Goal: Contribute content

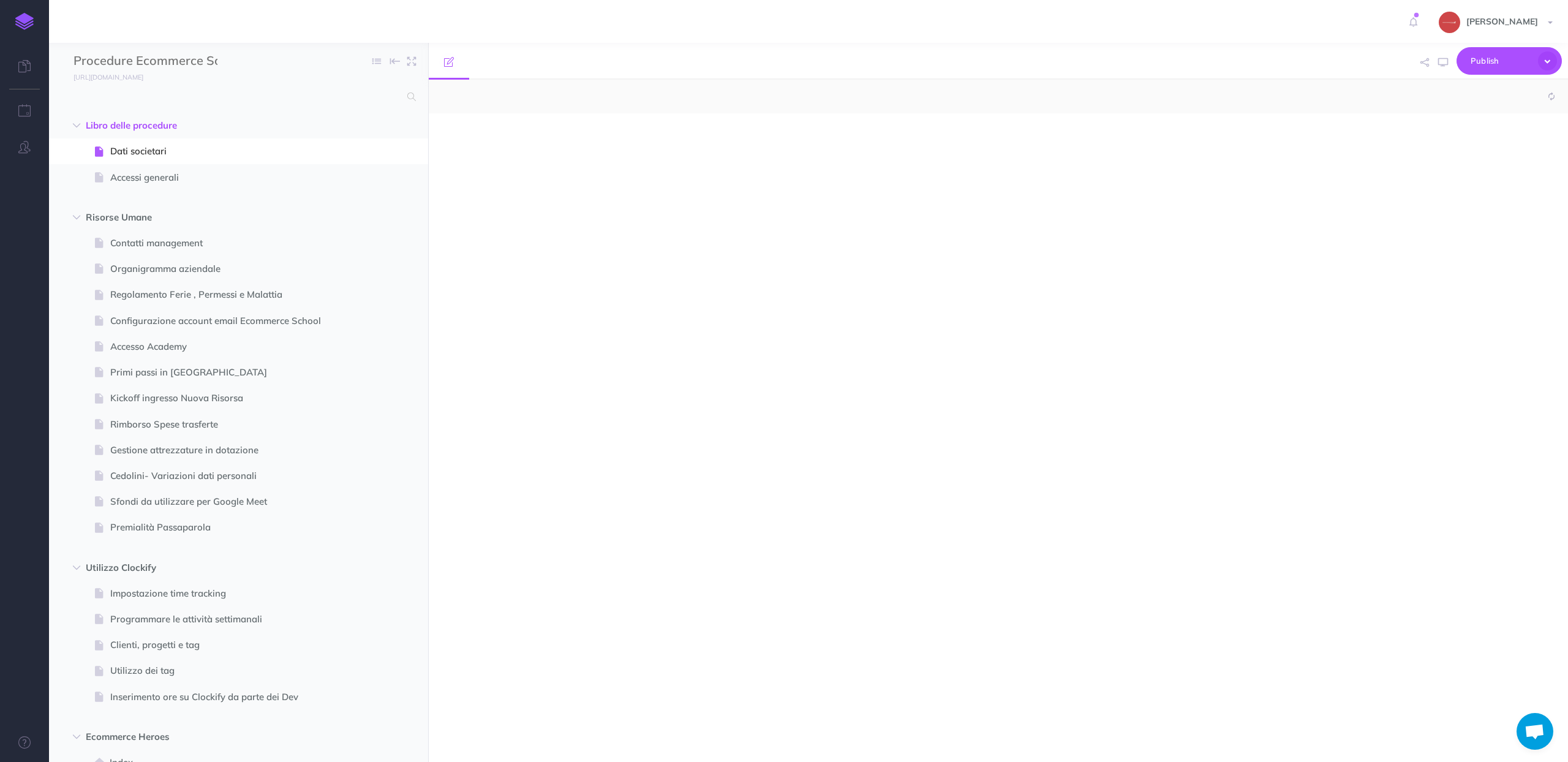
select select "null"
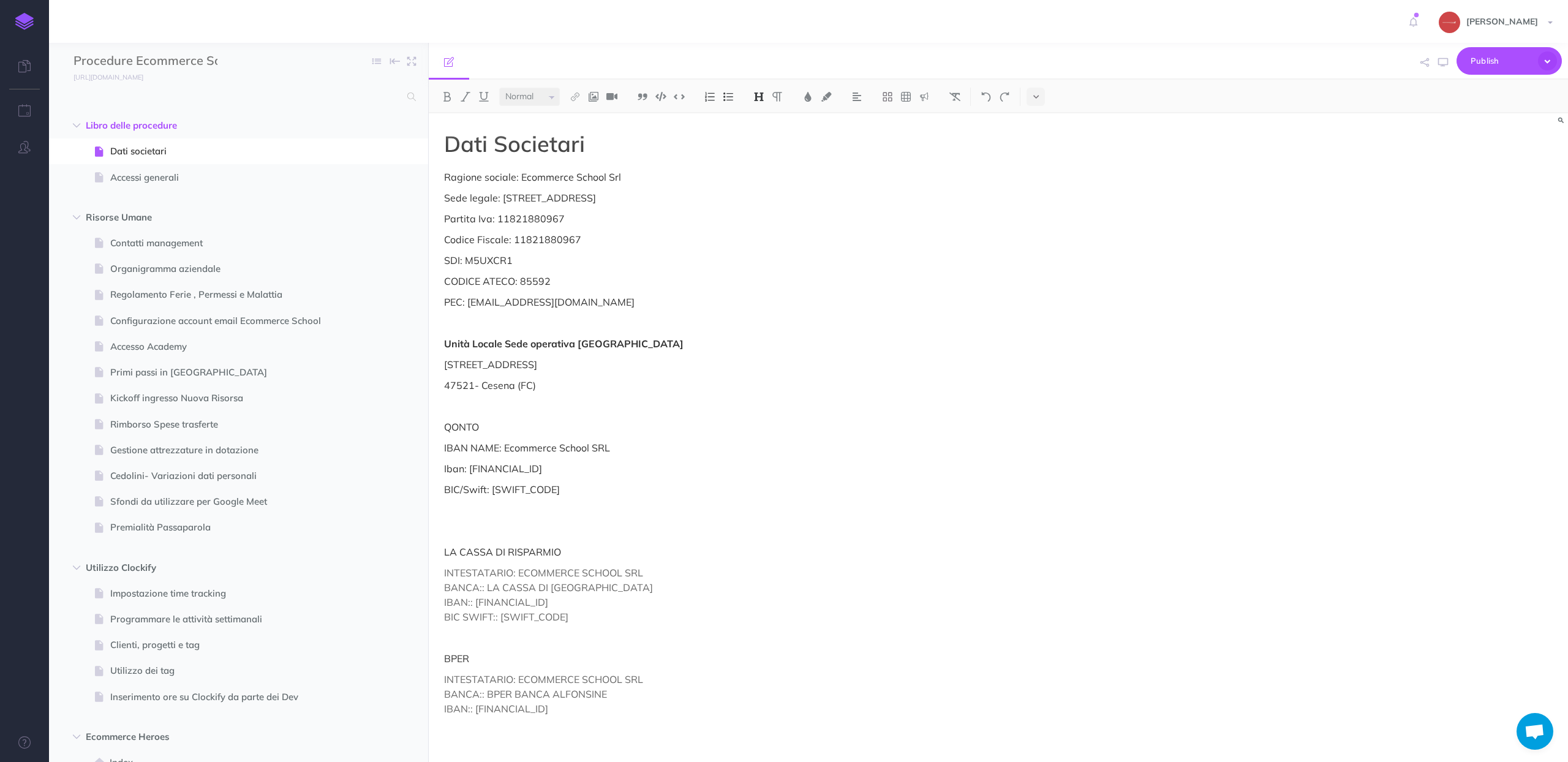
scroll to position [1899, 0]
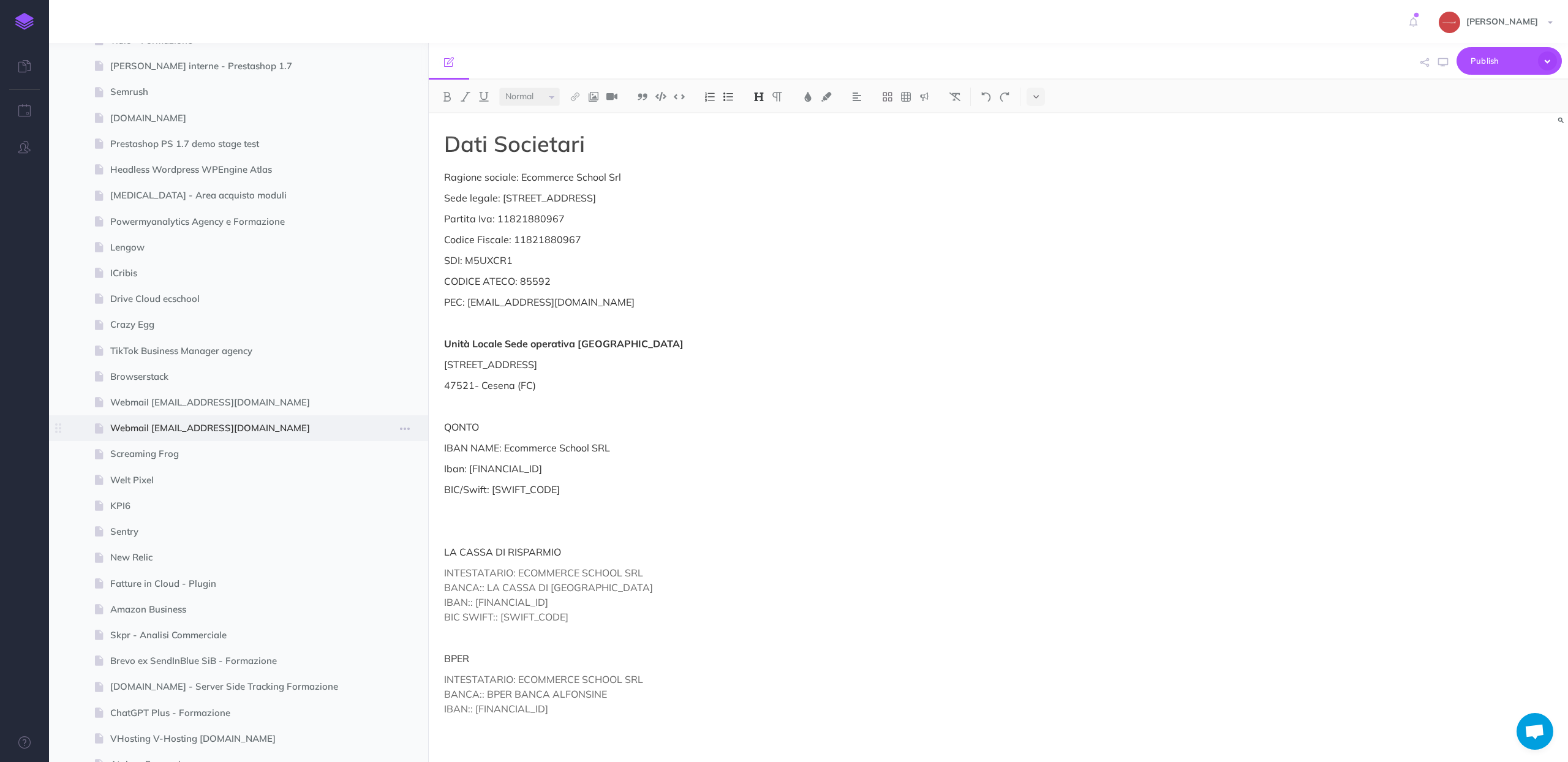
click at [265, 433] on span "Webmail [EMAIL_ADDRESS][DOMAIN_NAME]" at bounding box center [233, 428] width 245 height 14
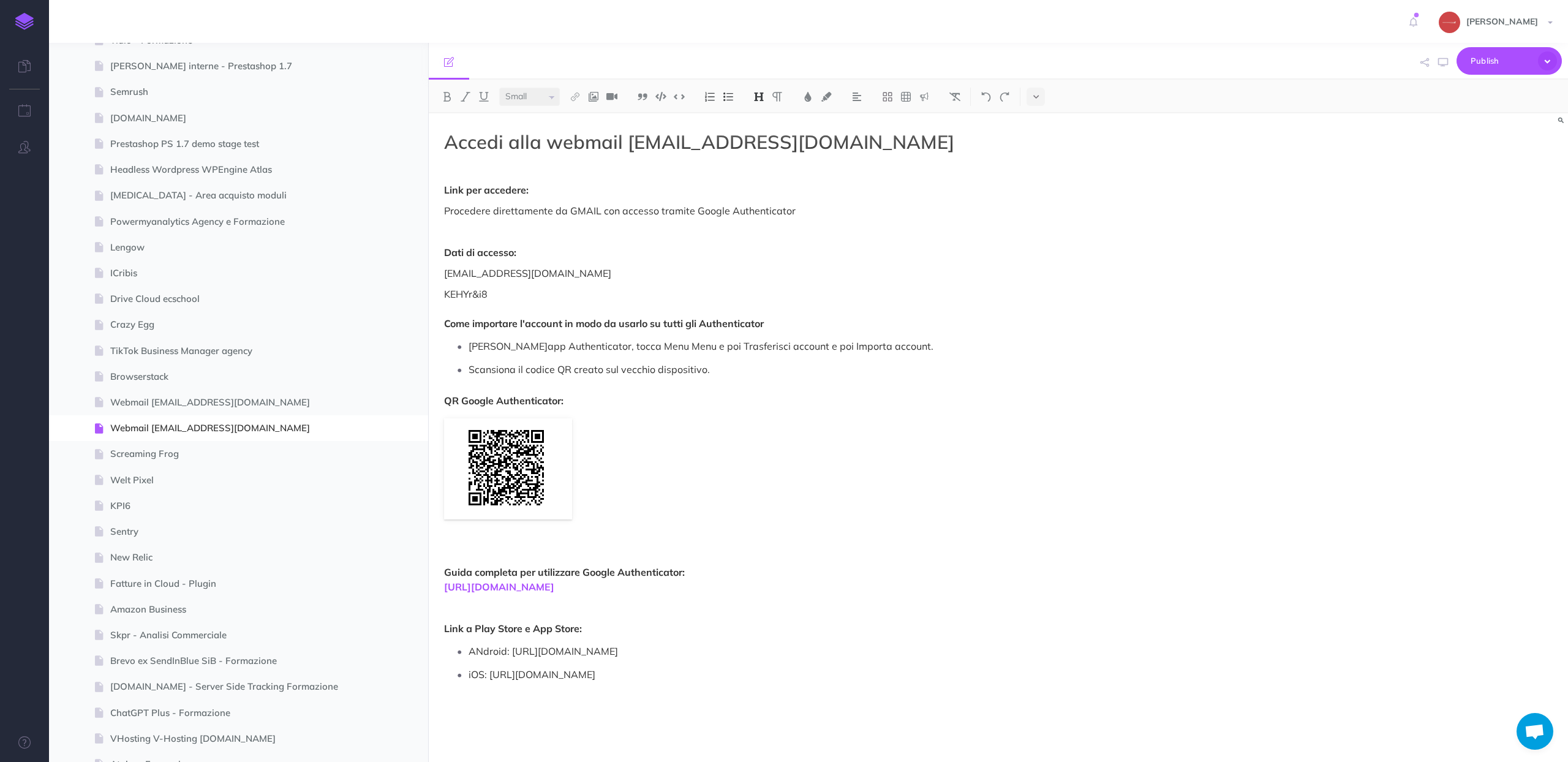
select select "null"
drag, startPoint x: 597, startPoint y: 276, endPoint x: 431, endPoint y: 280, distance: 166.0
click at [431, 280] on div "Accedi alla webmail [EMAIL_ADDRESS][DOMAIN_NAME] Link per accedere: Procedere d…" at bounding box center [828, 431] width 798 height 636
copy p "[EMAIL_ADDRESS][DOMAIN_NAME]"
drag, startPoint x: 500, startPoint y: 295, endPoint x: 438, endPoint y: 294, distance: 62.0
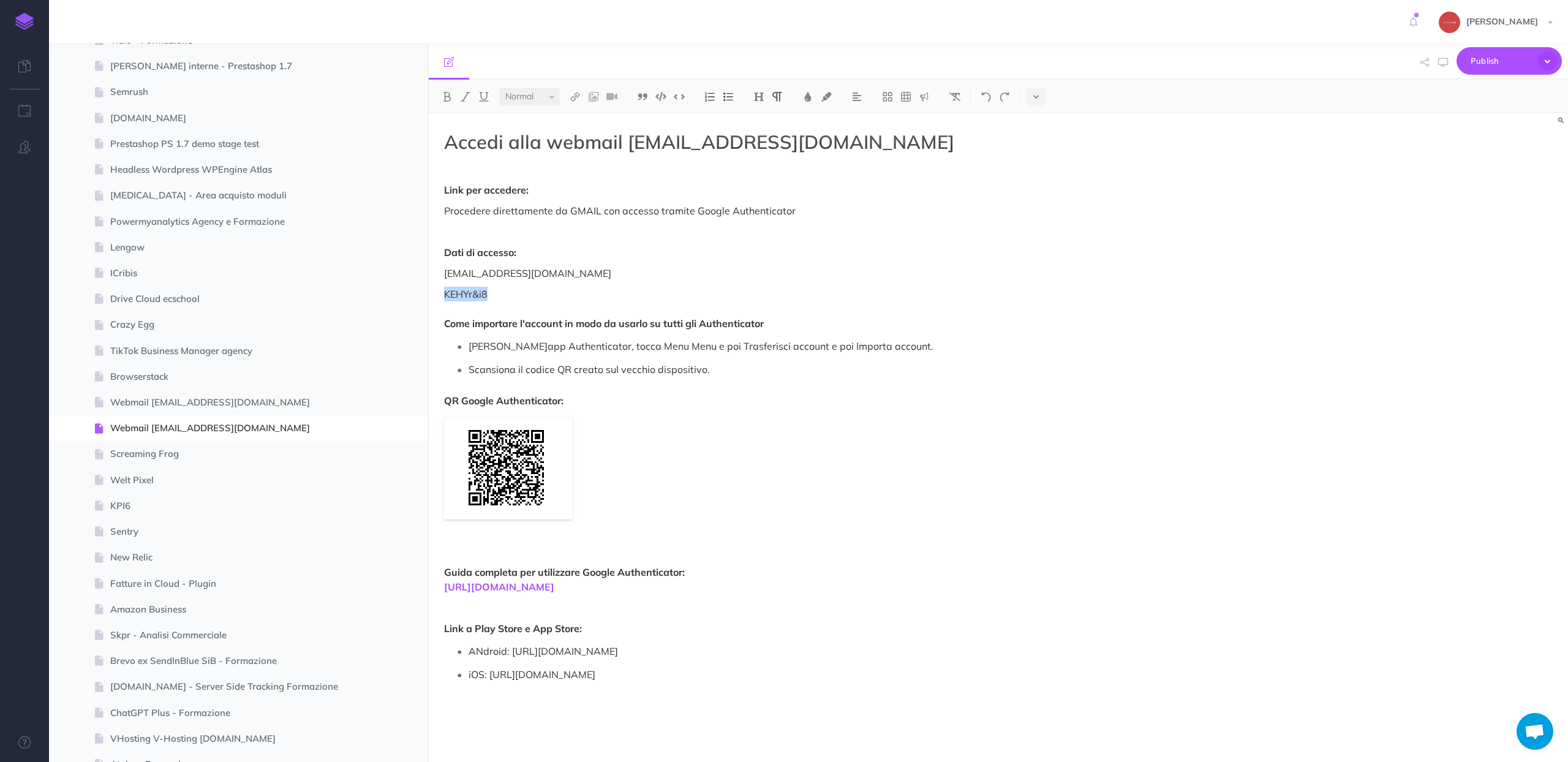
click at [438, 294] on div "Accedi alla webmail [EMAIL_ADDRESS][DOMAIN_NAME] Link per accedere: Procedere d…" at bounding box center [828, 431] width 798 height 636
copy p "KEHYr&i8"
click at [676, 410] on div "Accedi alla webmail [EMAIL_ADDRESS][DOMAIN_NAME] Link per accedere: Procedere d…" at bounding box center [828, 431] width 798 height 636
click at [1500, 62] on span "Publish" at bounding box center [1501, 61] width 62 height 19
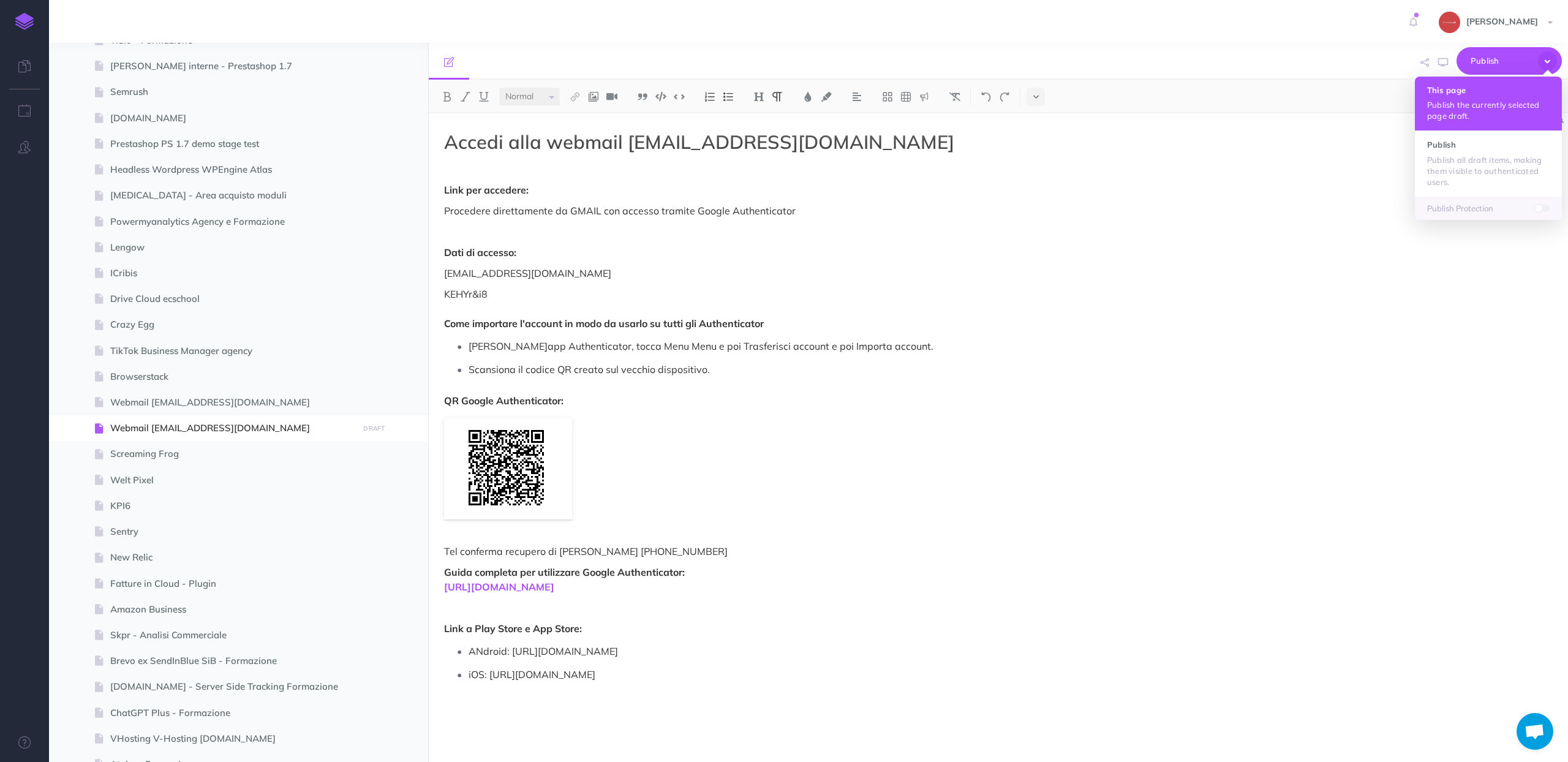
click at [1462, 109] on p "Publish the currently selected page draft." at bounding box center [1487, 110] width 122 height 22
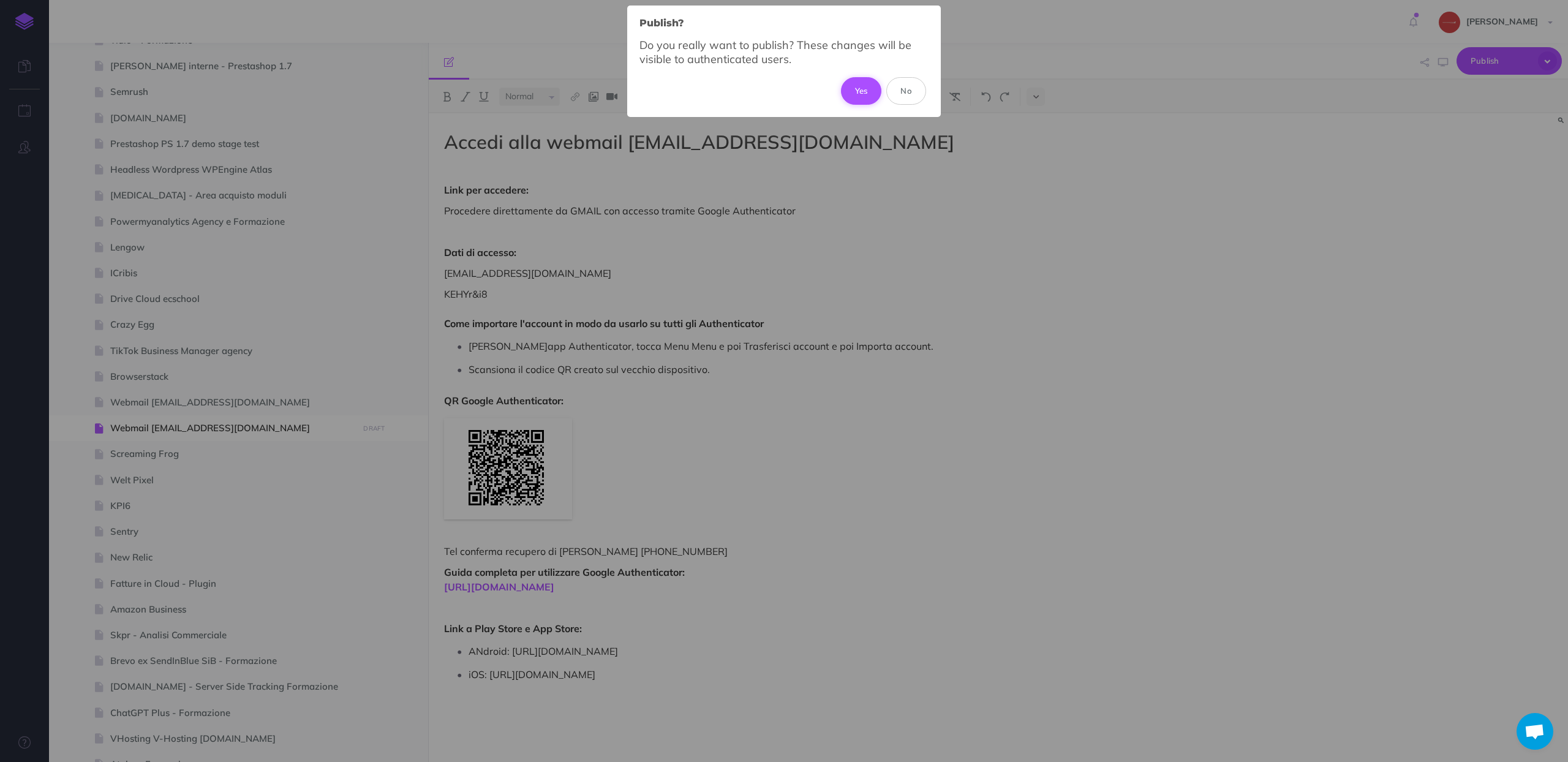
click at [862, 88] on button "Yes" at bounding box center [861, 91] width 41 height 27
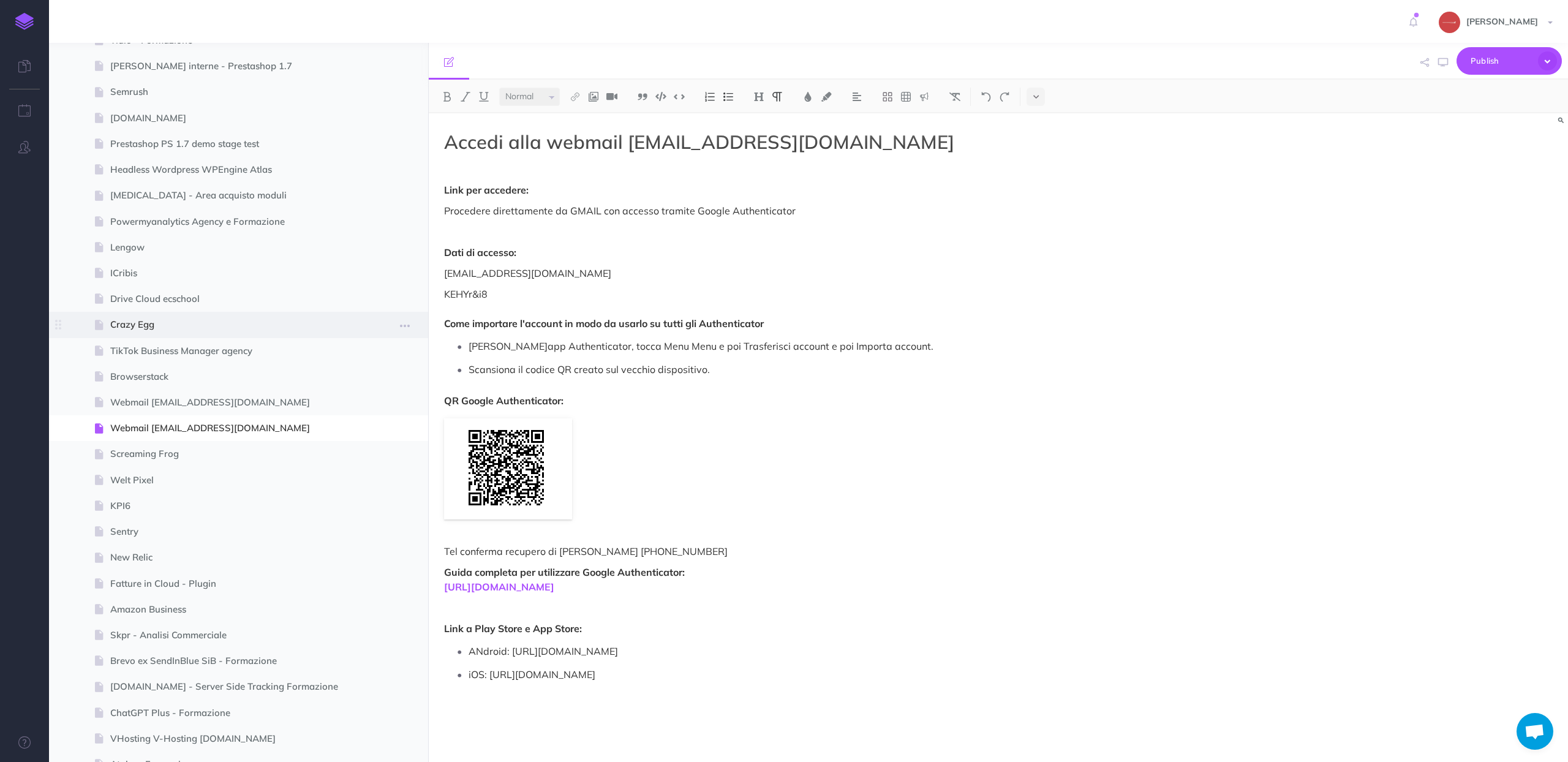
scroll to position [5083, 0]
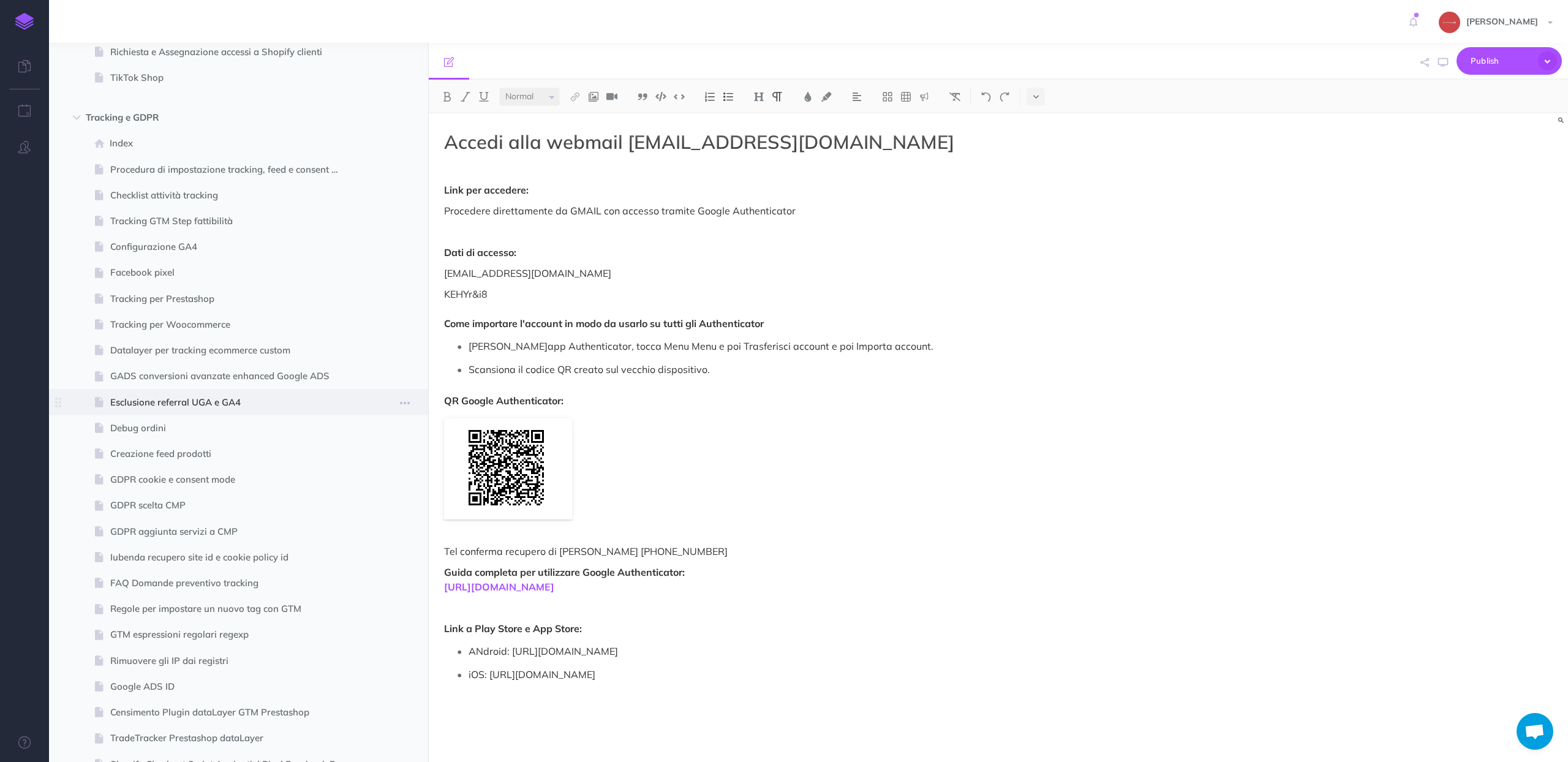
click at [165, 397] on span "Esclusione referral UGA e GA4" at bounding box center [233, 402] width 245 height 14
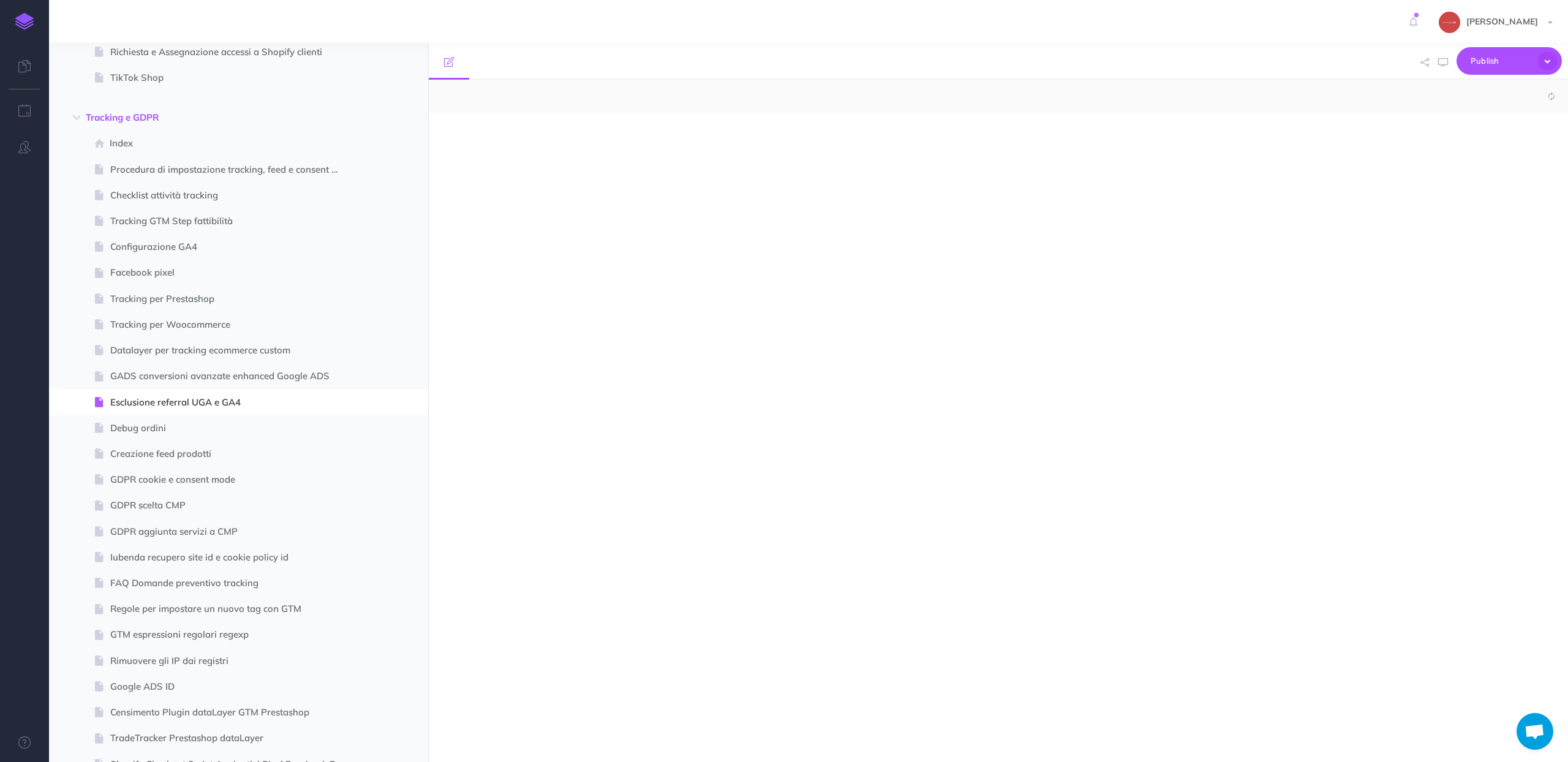
select select "null"
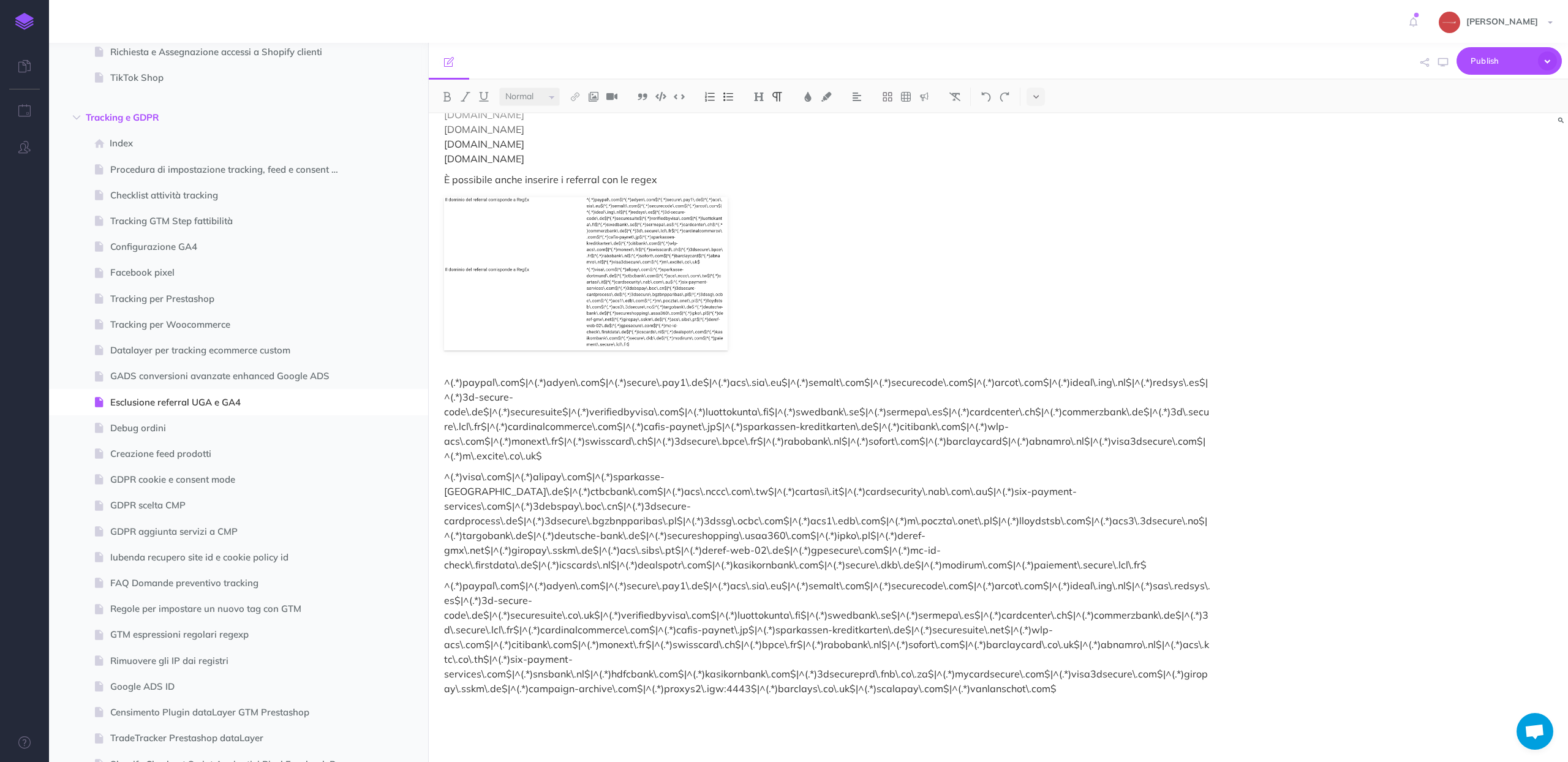
scroll to position [2535, 0]
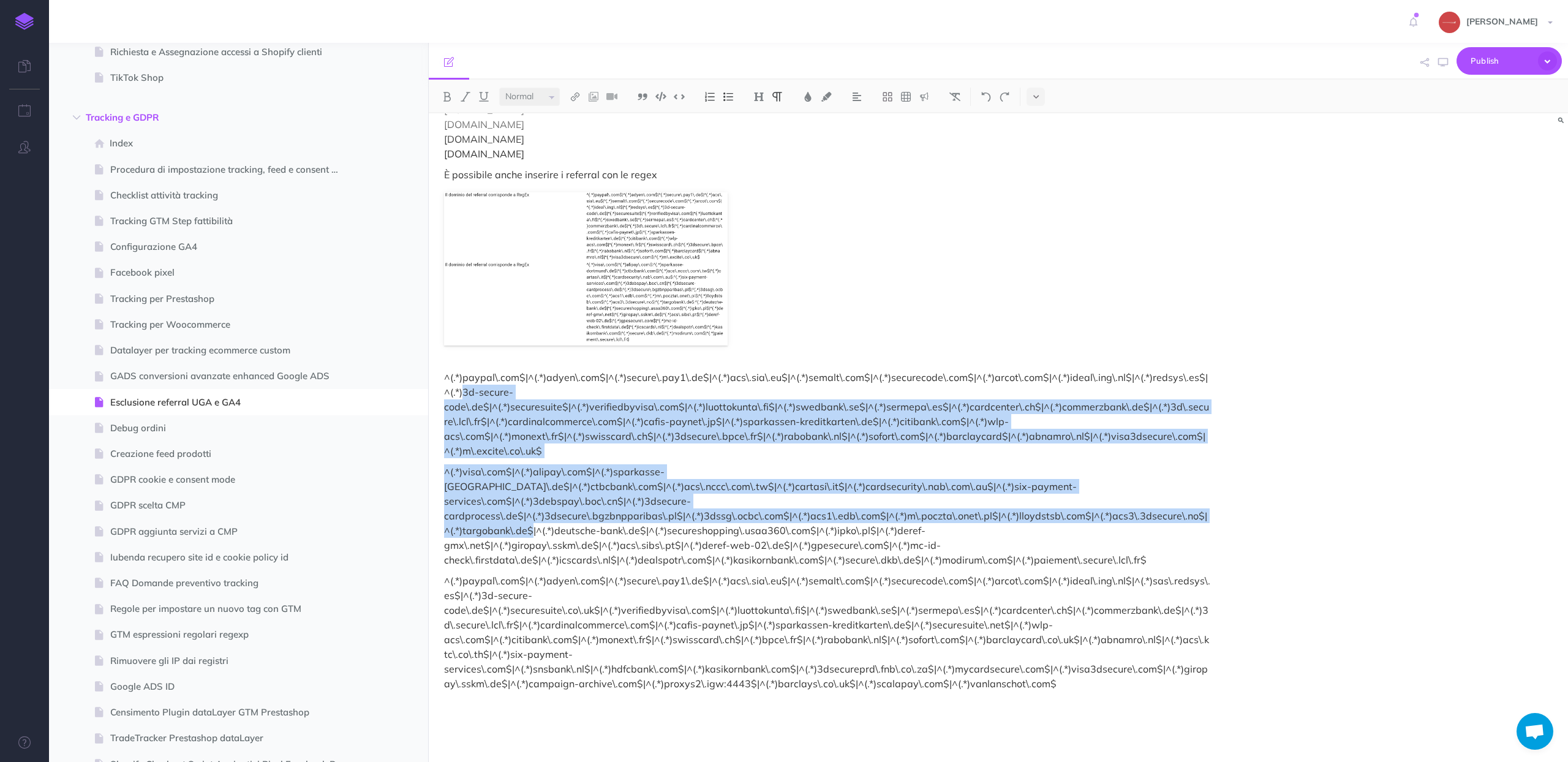
drag, startPoint x: 545, startPoint y: 518, endPoint x: 430, endPoint y: 391, distance: 171.3
click at [499, 419] on p "^(.*)paypal\.com$|^(.*)adyen\.com$|^(.*)secure\.pay1\.de$|^(.*)acs\.sia\.eu$|^(…" at bounding box center [828, 413] width 767 height 88
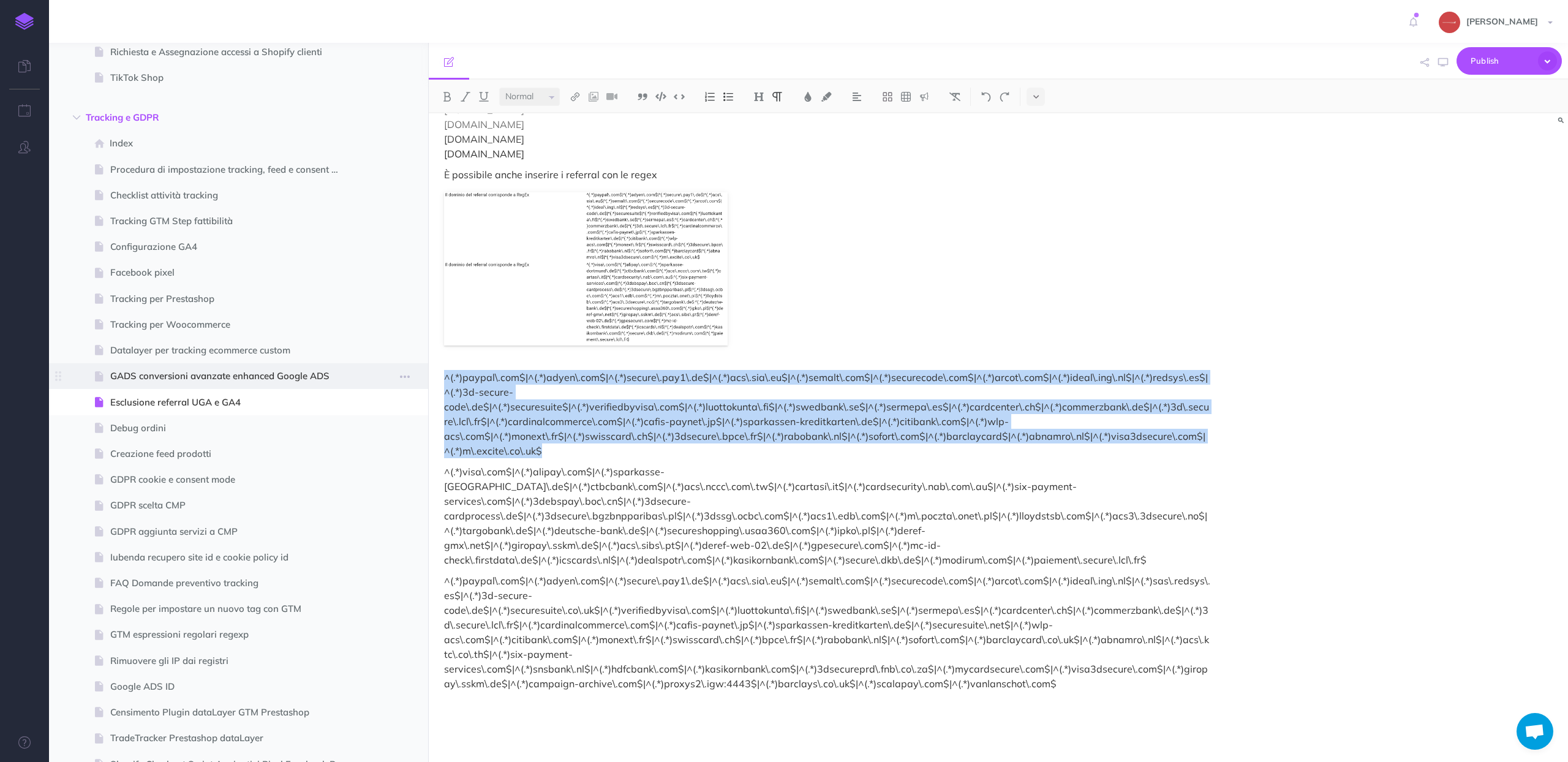
drag, startPoint x: 530, startPoint y: 450, endPoint x: 428, endPoint y: 379, distance: 124.3
click at [428, 379] on div "Procedure Ecommerce School Collapse all Expand all Expand to root folders [URL]…" at bounding box center [808, 401] width 1519 height 719
copy p "^(.*)paypal\.com$|^(.*)adyen\.com$|^(.*)secure\.pay1\.de$|^(.*)acs\.sia\.eu$|^(…"
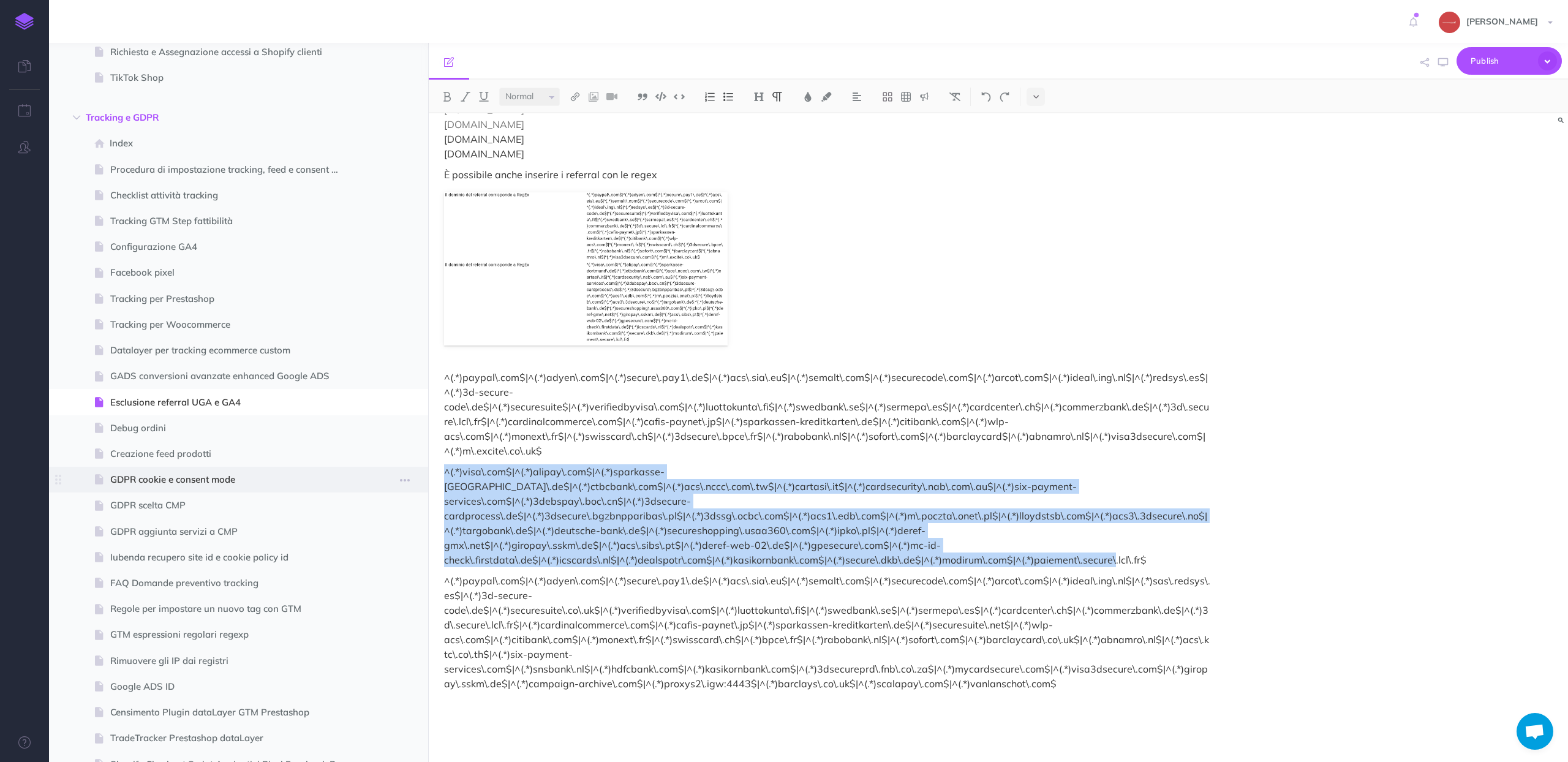
drag, startPoint x: 1143, startPoint y: 546, endPoint x: 422, endPoint y: 470, distance: 725.0
click at [422, 470] on div "Procedure Ecommerce School Collapse all Expand all Expand to root folders [URL]…" at bounding box center [808, 401] width 1519 height 719
copy p "^(.*)visa\.com$|^(.*)alipay\.com$|^(.*)sparkasse-[GEOGRAPHIC_DATA]\.de$|^(.*)ct…"
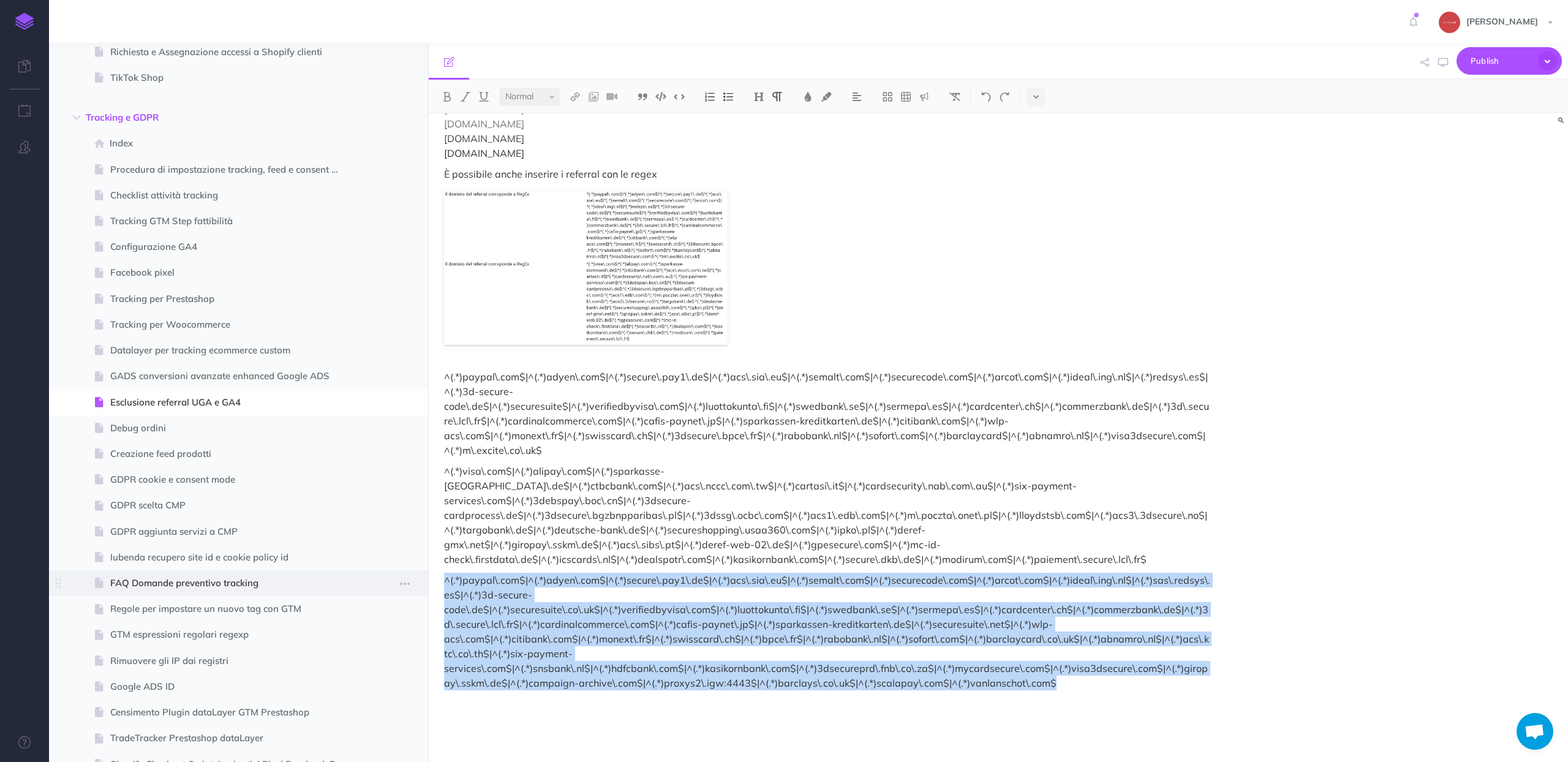
copy p "^(.*)paypal\.com$|^(.*)adyen\.com$|^(.*)secure\.pay1\.de$|^(.*)acs\.sia\.eu$|^(…"
drag, startPoint x: 1045, startPoint y: 664, endPoint x: 413, endPoint y: 571, distance: 638.8
click at [413, 571] on div "Procedure Ecommerce School Collapse all Expand all Expand to root folders [URL]…" at bounding box center [808, 401] width 1519 height 719
